Goal: Task Accomplishment & Management: Complete application form

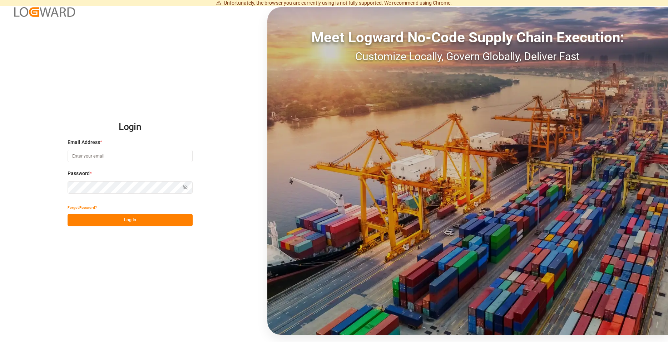
click at [158, 157] on input at bounding box center [130, 155] width 125 height 13
type input "M"
type input "[PERSON_NAME][EMAIL_ADDRESS][DOMAIN_NAME]"
drag, startPoint x: 249, startPoint y: 173, endPoint x: 242, endPoint y: 171, distance: 6.4
click at [243, 171] on div "Login Email Address * [PERSON_NAME][EMAIL_ADDRESS][DOMAIN_NAME] Password * Show…" at bounding box center [334, 171] width 668 height 342
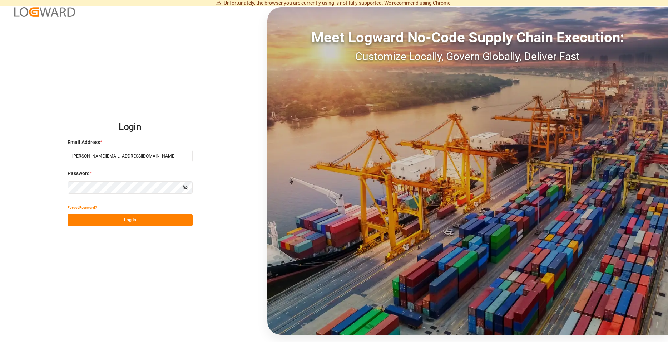
click at [126, 217] on button "Log In" at bounding box center [130, 219] width 125 height 13
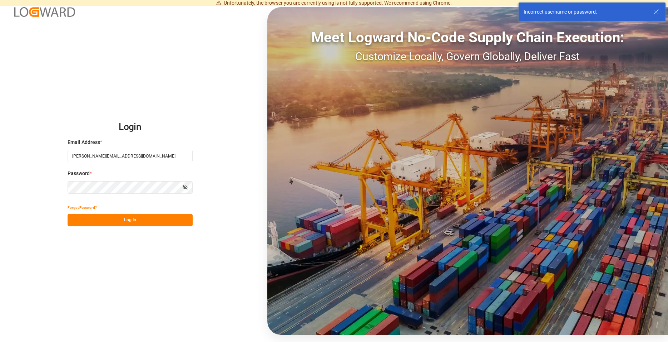
click at [185, 186] on icon "button" at bounding box center [185, 187] width 5 height 5
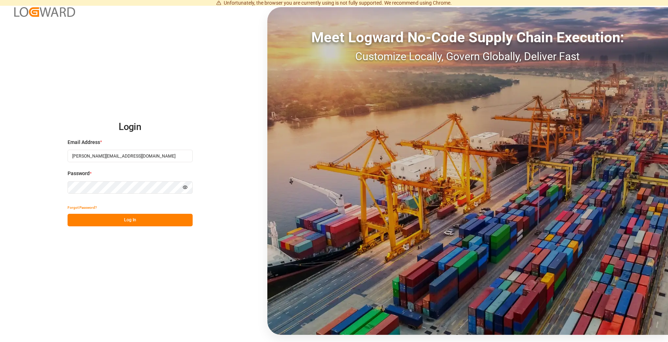
click at [108, 218] on button "Log In" at bounding box center [130, 219] width 125 height 13
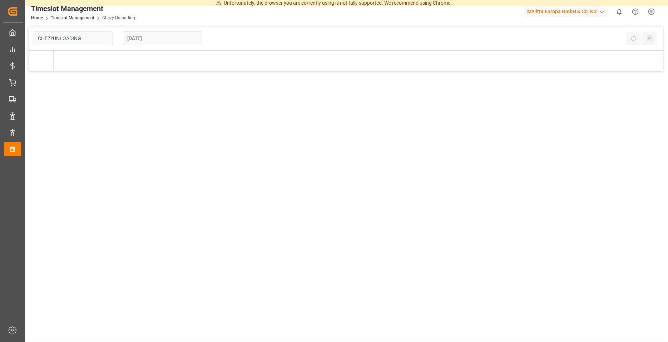
type input "Chezy Unloading"
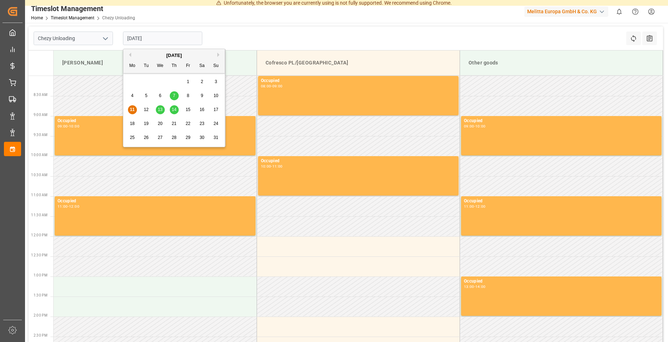
click at [154, 38] on input "[DATE]" at bounding box center [162, 38] width 79 height 14
click at [161, 113] on div "13" at bounding box center [160, 109] width 9 height 9
type input "[DATE]"
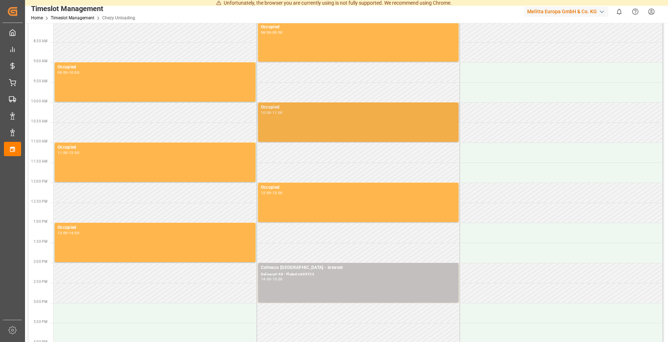
scroll to position [73, 0]
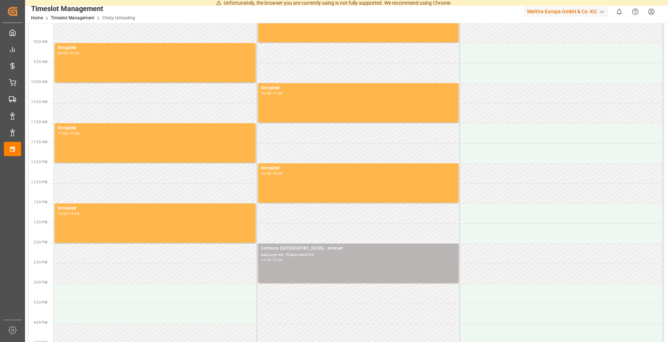
click at [330, 251] on div "Cofresco [GEOGRAPHIC_DATA] - interset" at bounding box center [358, 248] width 195 height 7
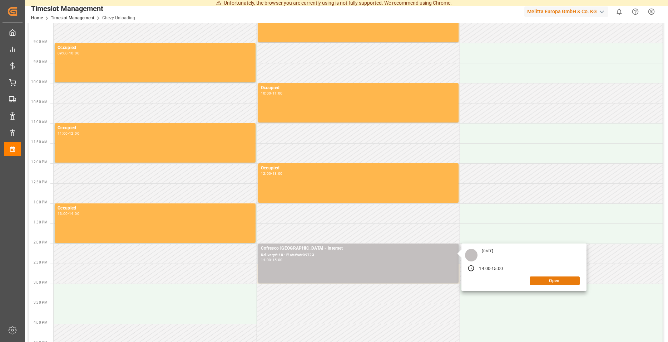
click at [553, 282] on button "Open" at bounding box center [555, 280] width 50 height 9
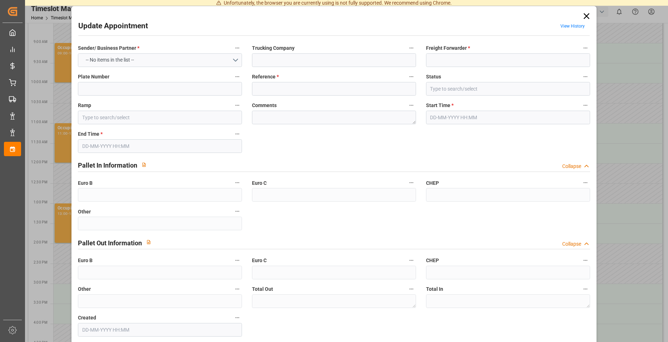
type input "interset"
type input "Interset"
type input "ctr09723"
type input "48"
type input "Cofresco PL/[GEOGRAPHIC_DATA]"
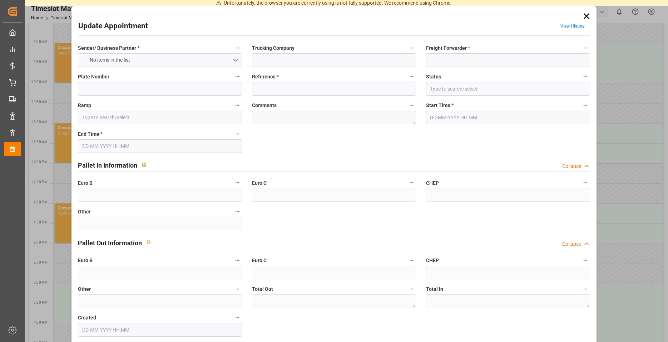
type textarea "0"
type input "[DATE] 14:00"
type input "[DATE] 15:00"
type input "[DATE] 07:51"
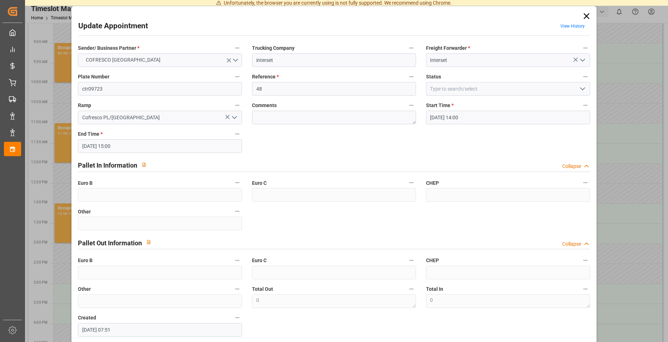
click at [289, 98] on div "Comments" at bounding box center [334, 112] width 174 height 29
click at [285, 91] on input "48" at bounding box center [334, 89] width 164 height 14
type input "4"
paste input "488741"
type input "488741"
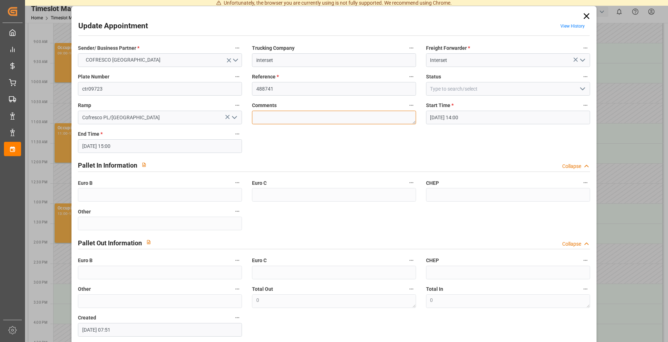
click at [277, 117] on textarea at bounding box center [334, 118] width 164 height 14
drag, startPoint x: 135, startPoint y: 88, endPoint x: 120, endPoint y: 87, distance: 15.4
click at [120, 87] on input "ctr09723" at bounding box center [160, 89] width 164 height 14
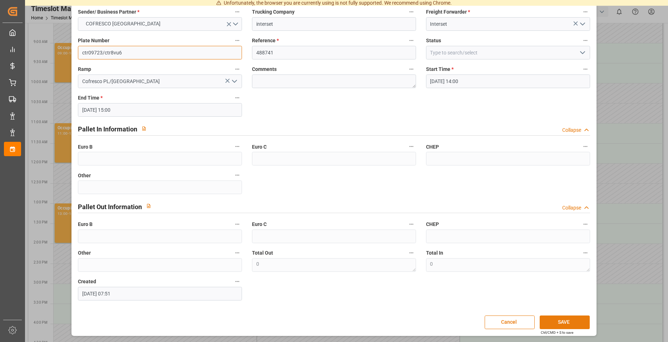
type input "ctr09723/ctr8vu6"
click at [548, 323] on button "SAVE" at bounding box center [565, 322] width 50 height 14
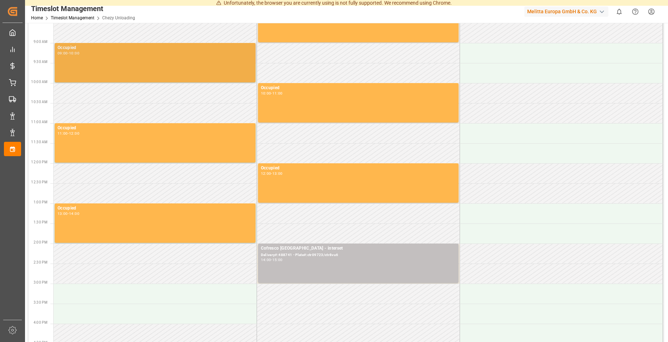
scroll to position [0, 0]
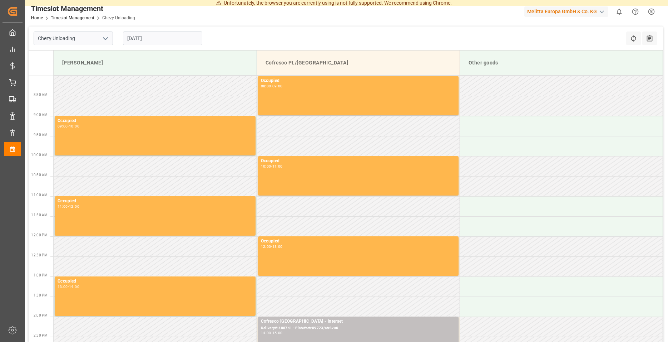
click at [168, 38] on input "[DATE]" at bounding box center [162, 38] width 79 height 14
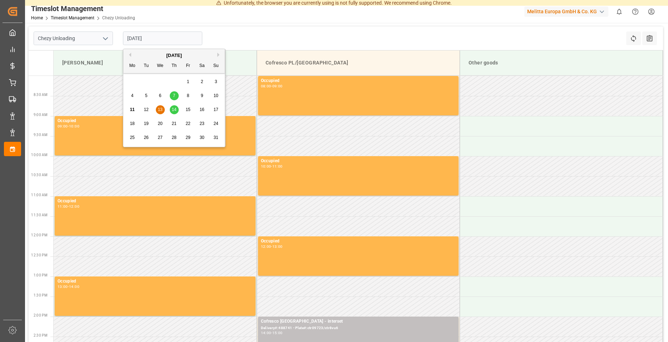
click at [171, 112] on div "14" at bounding box center [174, 109] width 9 height 9
type input "[DATE]"
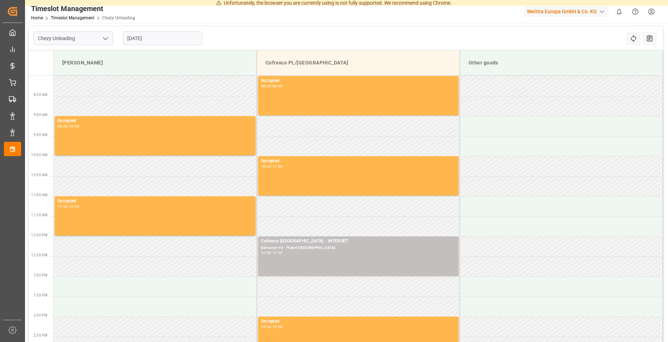
scroll to position [36, 0]
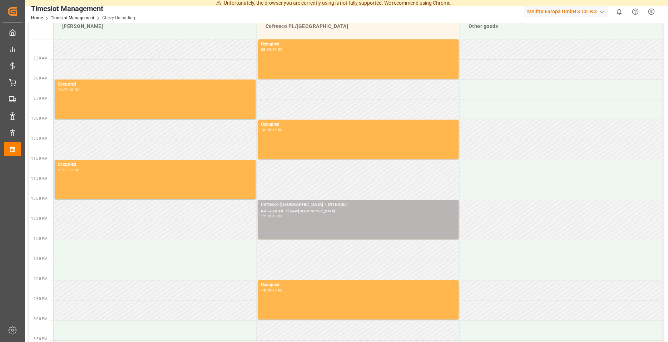
click at [320, 211] on div "Delivery#:48 - Plate#:[GEOGRAPHIC_DATA]" at bounding box center [358, 211] width 195 height 6
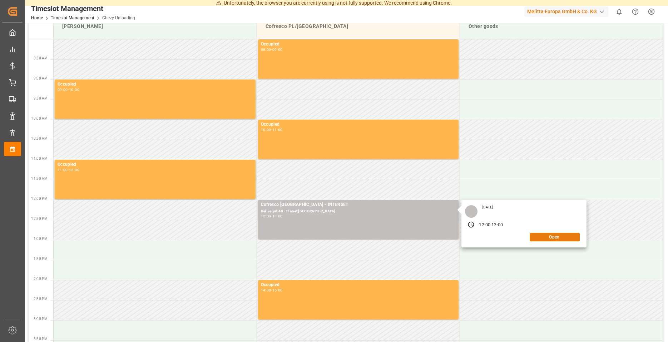
click at [549, 237] on button "Open" at bounding box center [555, 236] width 50 height 9
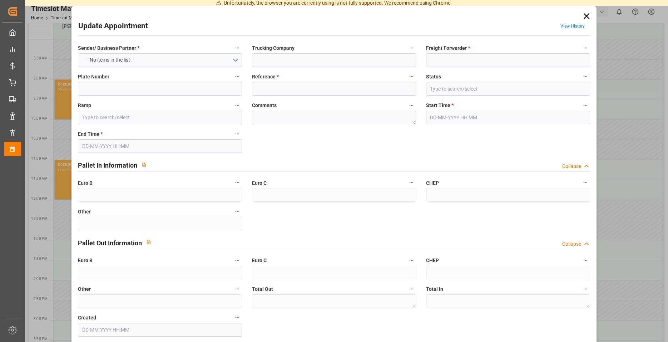
type input "INTERSET"
type input "Interset"
type input "CT"
type input "48"
type input "Cofresco PL/[GEOGRAPHIC_DATA]"
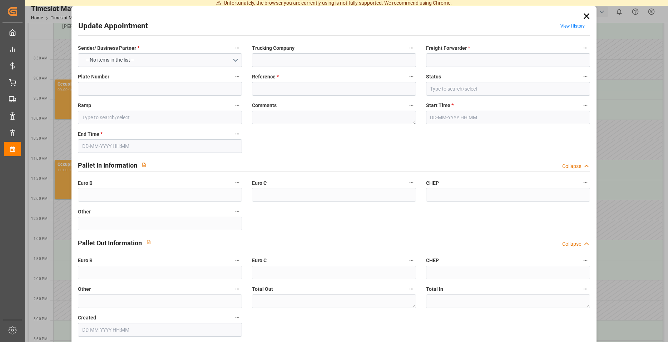
type textarea "0"
type input "[DATE] 12:00"
type input "[DATE] 13:00"
type input "[DATE] 07:51"
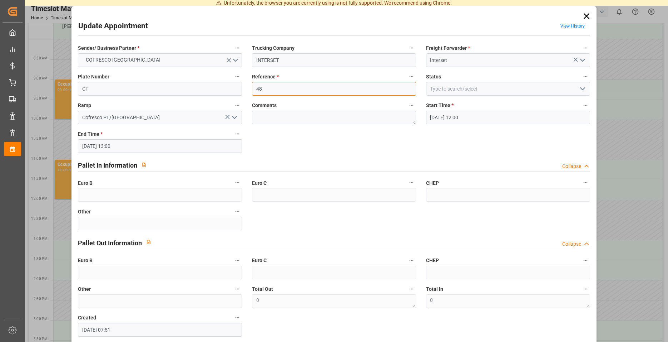
click at [269, 88] on input "48" at bounding box center [334, 89] width 164 height 14
type input "4"
paste input "488762"
type input "488762"
click at [105, 90] on input "CT" at bounding box center [160, 89] width 164 height 14
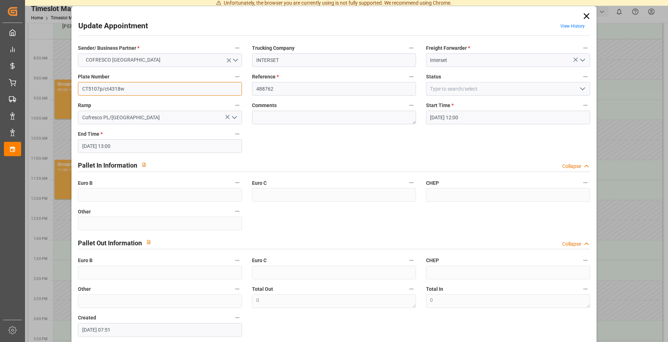
scroll to position [36, 0]
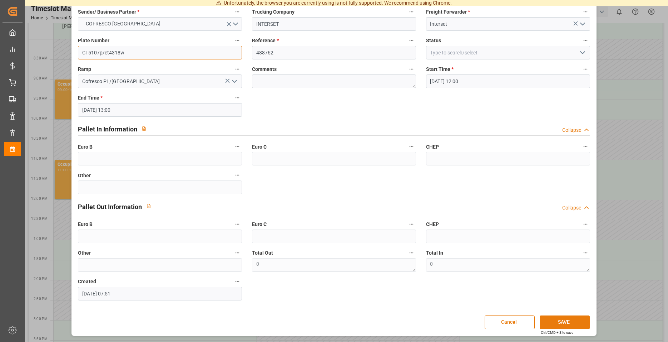
type input "CT5107p/ct4318w"
click at [556, 319] on button "SAVE" at bounding box center [565, 322] width 50 height 14
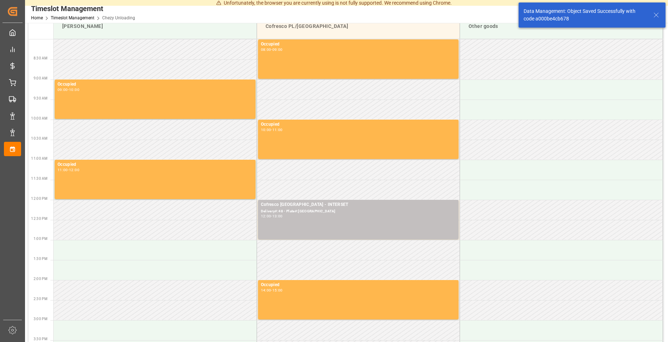
scroll to position [36, 0]
